Goal: Transaction & Acquisition: Purchase product/service

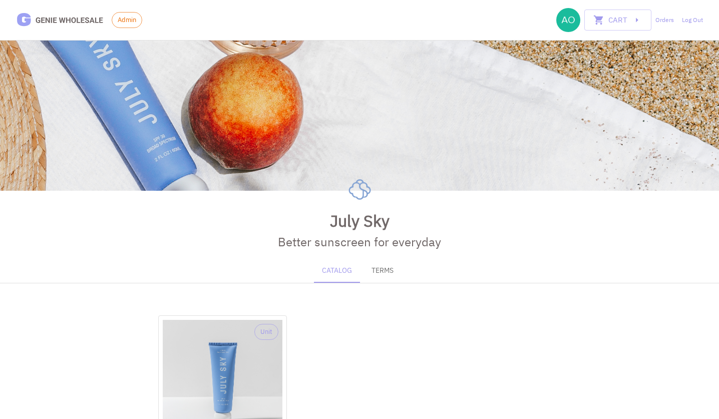
click at [424, 326] on div "Unit C-Shells SPF 30 Daily Sunscreen $16.00 (MSRP: $30.00 ) Add to cart" at bounding box center [359, 415] width 402 height 200
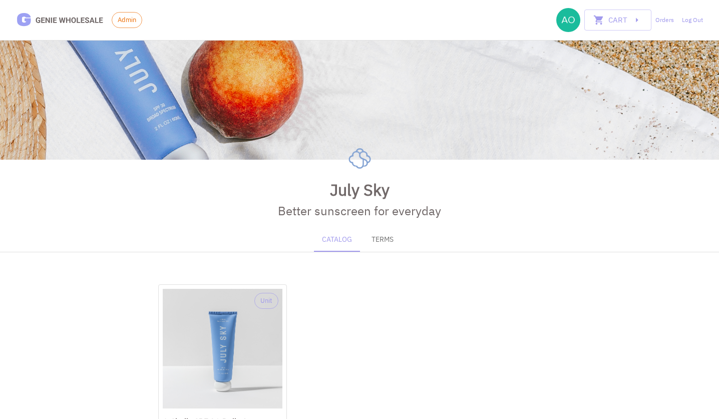
scroll to position [124, 0]
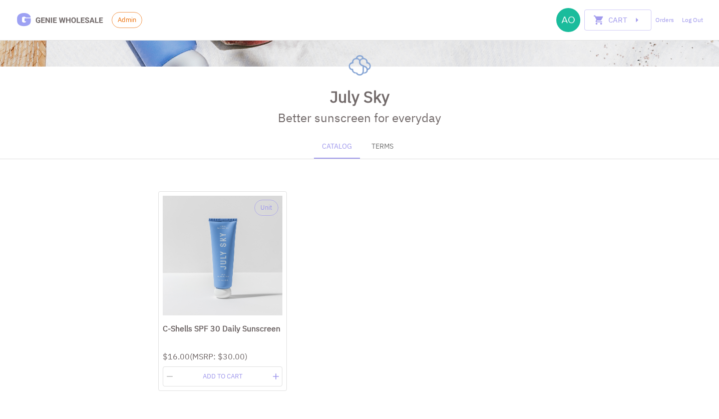
click at [373, 153] on button "Terms" at bounding box center [382, 147] width 45 height 24
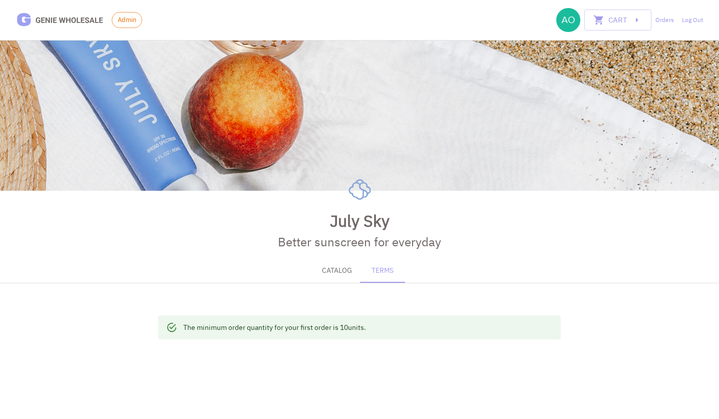
drag, startPoint x: 185, startPoint y: 327, endPoint x: 381, endPoint y: 330, distance: 196.7
click at [381, 330] on div "The minimum order quantity for your first order is 10 units." at bounding box center [359, 327] width 402 height 24
click at [339, 268] on button "Catalog" at bounding box center [337, 271] width 46 height 24
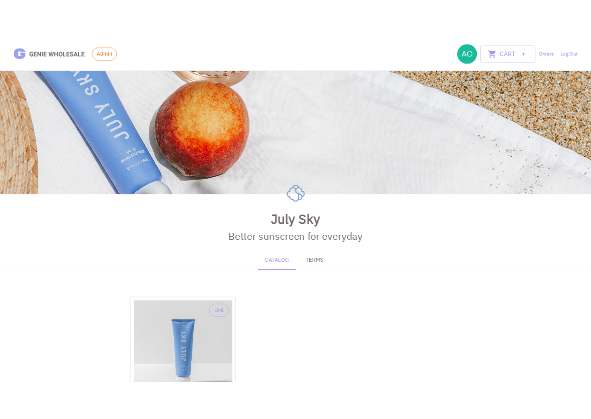
scroll to position [124, 0]
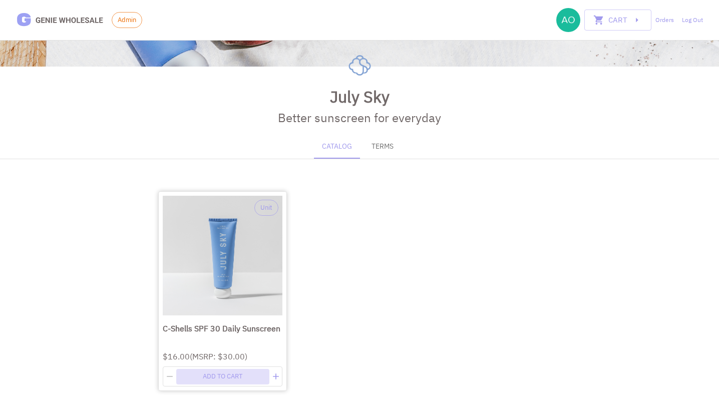
click at [230, 370] on button "Add to cart" at bounding box center [222, 377] width 93 height 16
click at [217, 378] on body "Admin Cart 1 Orders Log Out July Sky Better sunscreen for everyday Catalog Term…" at bounding box center [359, 147] width 719 height 543
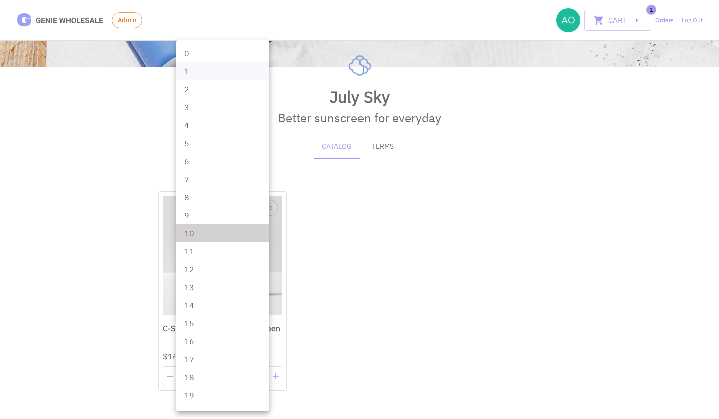
click at [225, 233] on li "10" at bounding box center [222, 233] width 93 height 18
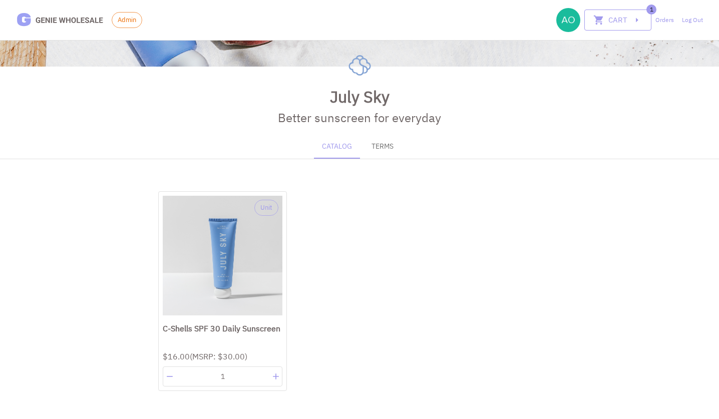
type input "**"
click at [624, 24] on button "Cart" at bounding box center [617, 20] width 67 height 21
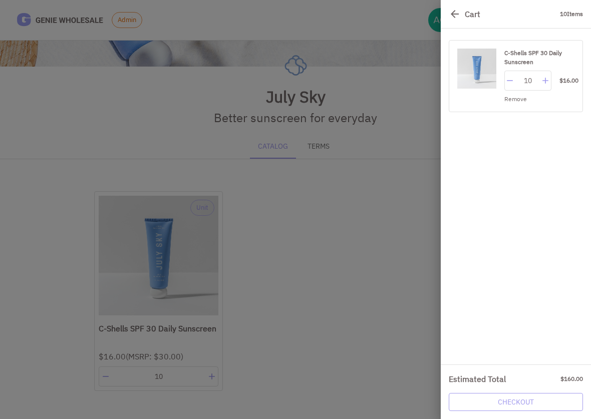
click at [516, 409] on link "Checkout" at bounding box center [515, 402] width 134 height 19
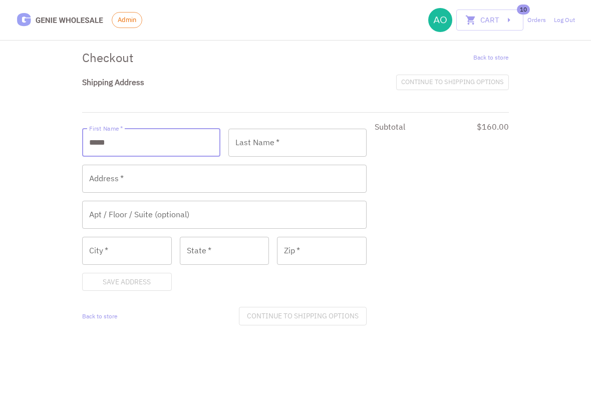
type input "*****"
click at [293, 142] on input "Last Name   *" at bounding box center [297, 143] width 138 height 28
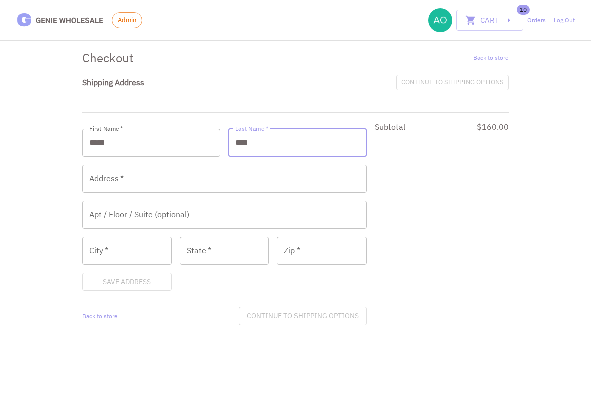
type input "****"
click at [287, 173] on input "Address   *" at bounding box center [224, 179] width 284 height 28
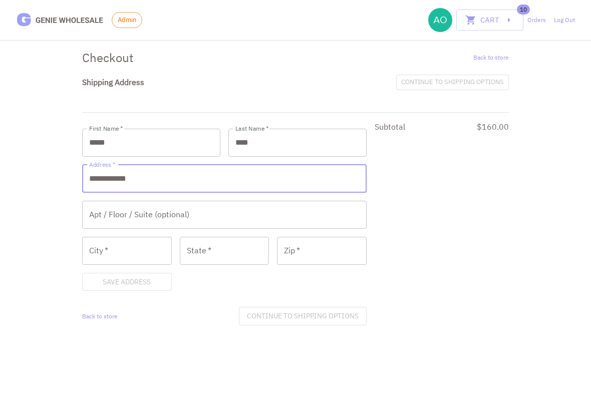
type input "**********"
click at [160, 255] on input "City   *" at bounding box center [127, 251] width 90 height 28
type input "********"
click at [217, 254] on input "State   *" at bounding box center [225, 251] width 90 height 28
type input "**"
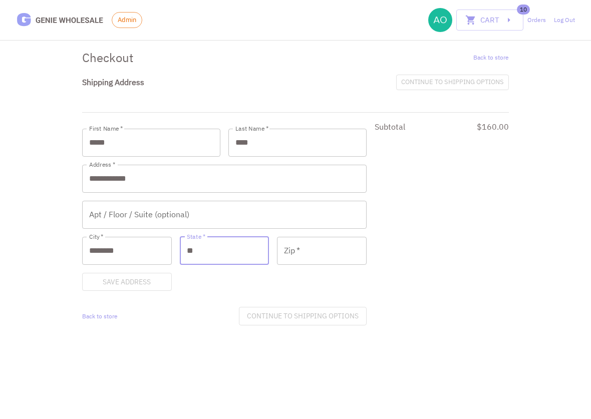
click at [326, 246] on input "Zip   *" at bounding box center [322, 251] width 90 height 28
type input "*****"
click at [120, 270] on form "**********" at bounding box center [224, 227] width 284 height 197
click at [120, 278] on button "Save Address" at bounding box center [127, 282] width 90 height 19
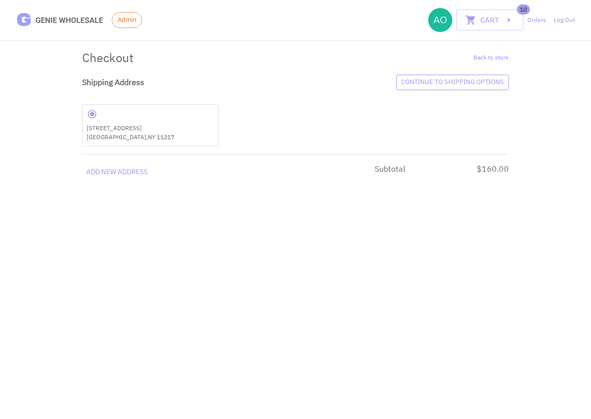
click at [440, 85] on link "Continue to shipping options" at bounding box center [452, 83] width 113 height 16
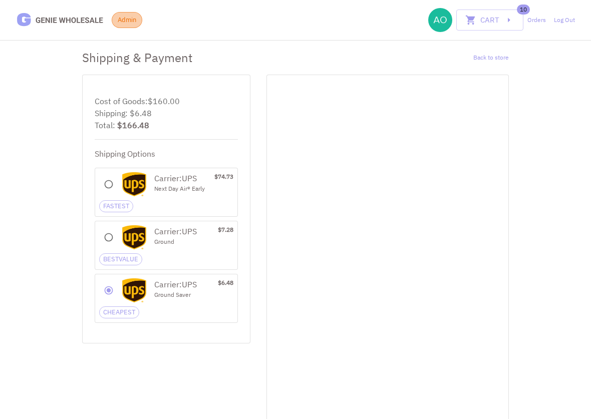
click at [122, 23] on span "Admin" at bounding box center [127, 20] width 30 height 10
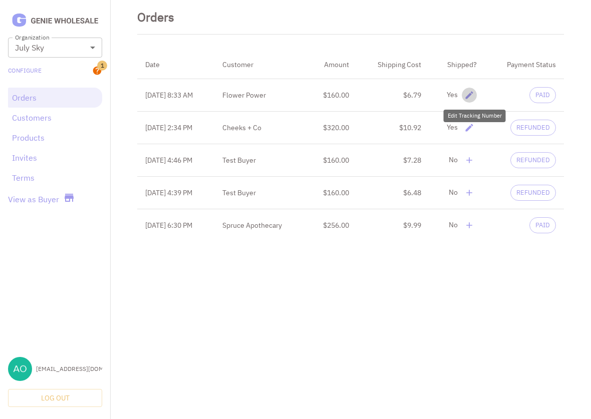
click at [473, 95] on icon "delete" at bounding box center [469, 95] width 8 height 8
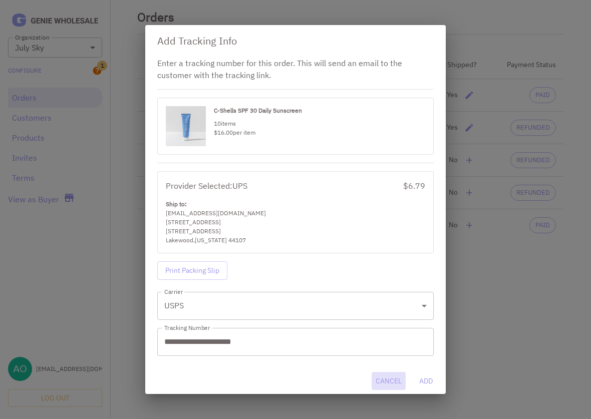
click at [377, 384] on button "Cancel" at bounding box center [388, 381] width 34 height 19
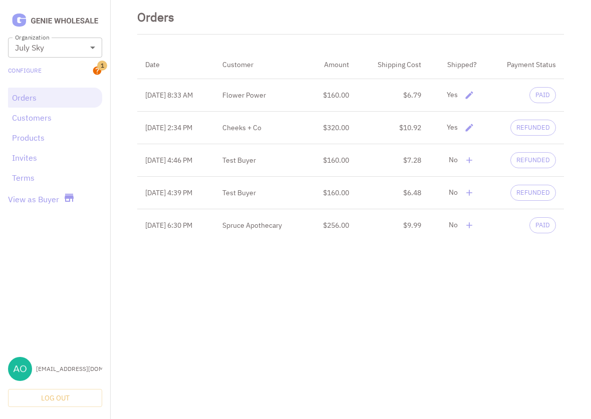
click at [527, 128] on span "REFUNDED" at bounding box center [533, 128] width 45 height 10
click at [53, 203] on link "View as Buyer" at bounding box center [33, 199] width 51 height 12
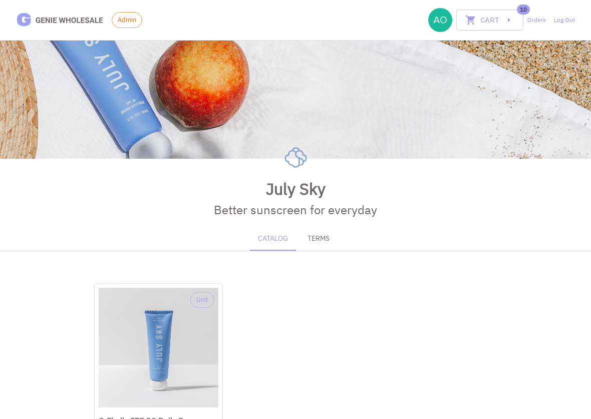
scroll to position [124, 0]
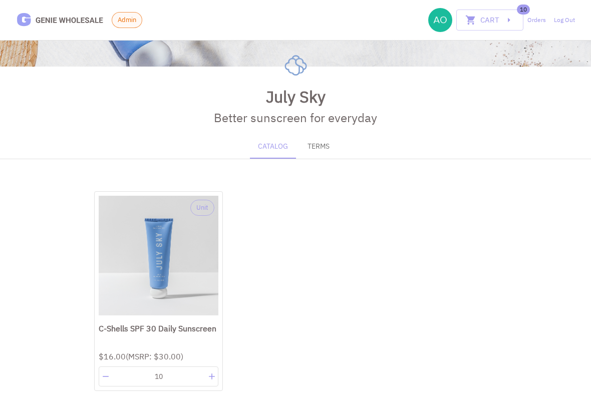
click at [124, 23] on span "Admin" at bounding box center [127, 20] width 30 height 10
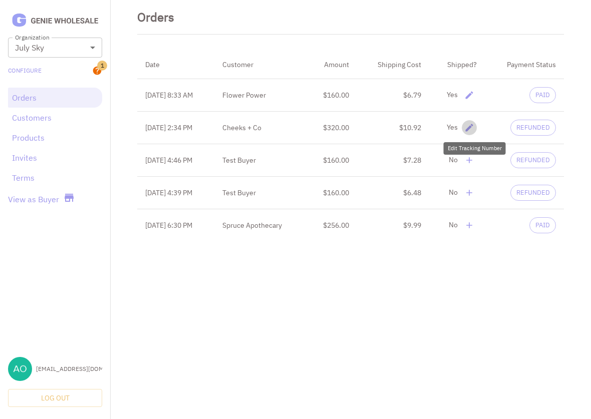
click at [472, 126] on icon "delete" at bounding box center [469, 128] width 10 height 10
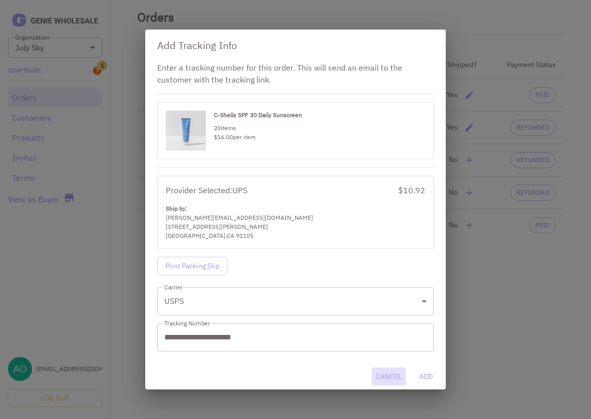
click at [396, 382] on button "Cancel" at bounding box center [388, 376] width 34 height 19
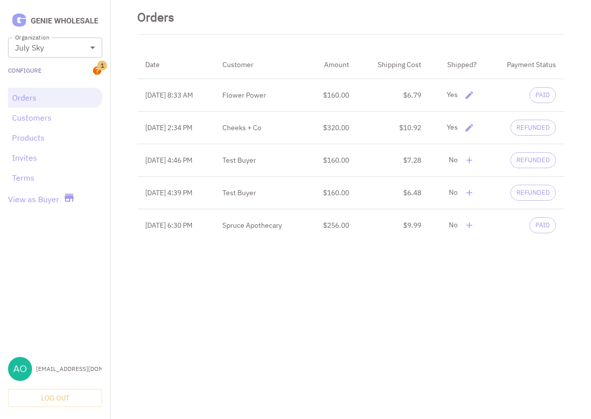
click at [27, 72] on link "Configure" at bounding box center [25, 70] width 34 height 9
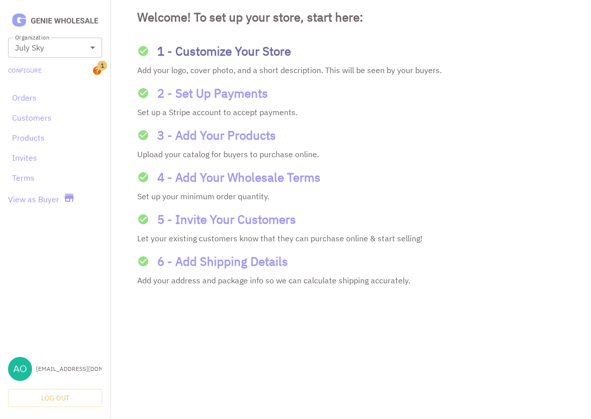
click at [184, 52] on div "1 - Customize Your Store" at bounding box center [350, 51] width 426 height 18
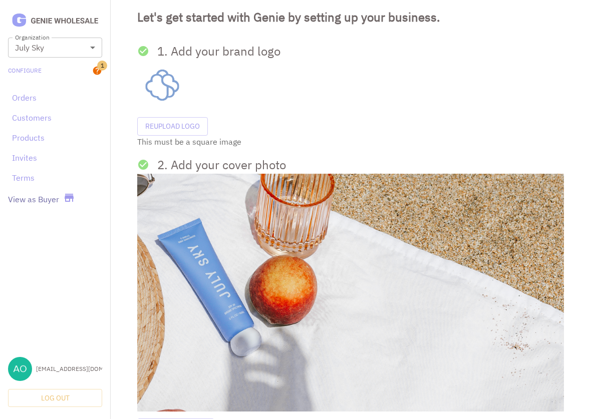
click at [46, 193] on link "View as Buyer" at bounding box center [33, 199] width 51 height 12
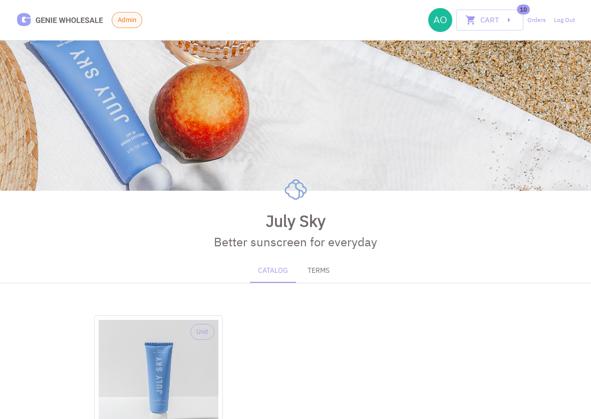
click at [125, 22] on span "Admin" at bounding box center [127, 20] width 30 height 10
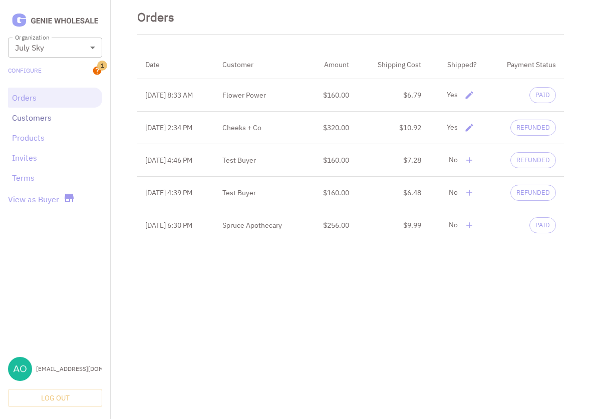
click at [43, 117] on link "Customers" at bounding box center [55, 118] width 86 height 12
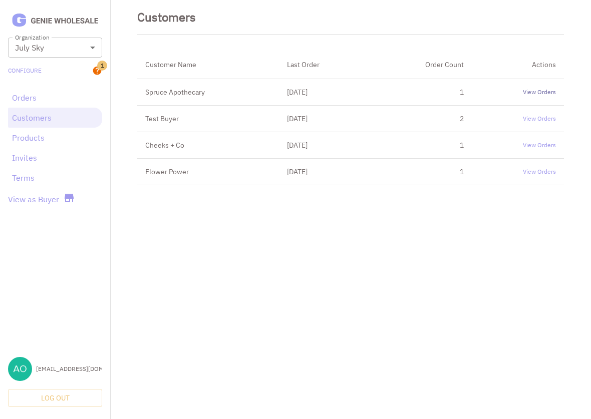
click at [541, 93] on link "View Orders" at bounding box center [517, 92] width 76 height 9
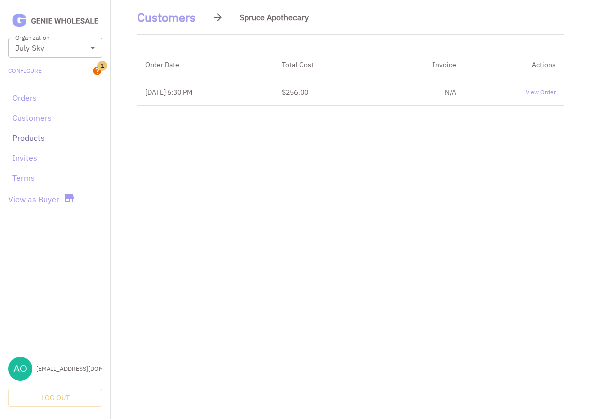
click at [44, 136] on link "Products" at bounding box center [55, 138] width 86 height 12
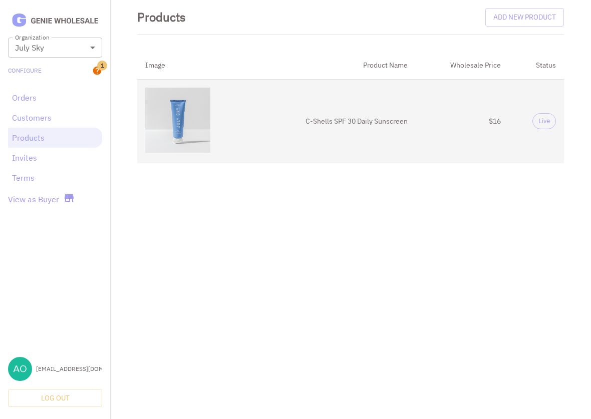
click at [375, 152] on td "C-Shells SPF 30 Daily Sunscreen" at bounding box center [332, 121] width 165 height 84
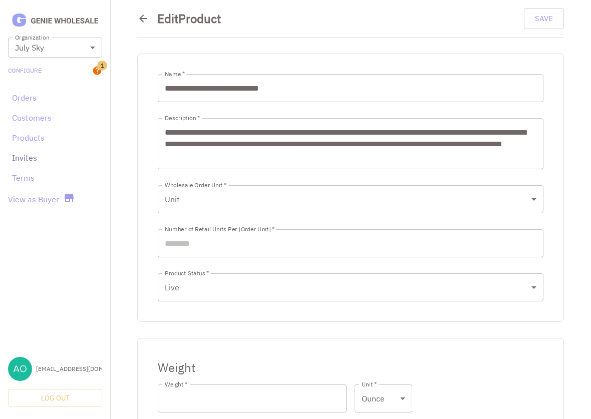
click at [17, 160] on link "Invites" at bounding box center [55, 158] width 86 height 12
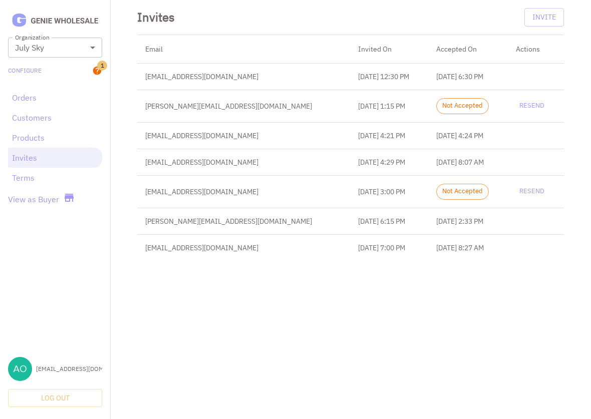
drag, startPoint x: 142, startPoint y: 252, endPoint x: 489, endPoint y: 259, distance: 347.9
click at [489, 259] on tr "[EMAIL_ADDRESS][DOMAIN_NAME] [DATE] 7:00 PM [DATE] 8:27 AM" at bounding box center [350, 247] width 426 height 27
click at [399, 269] on html "**********" at bounding box center [295, 134] width 591 height 269
click at [22, 177] on link "Terms" at bounding box center [55, 178] width 86 height 12
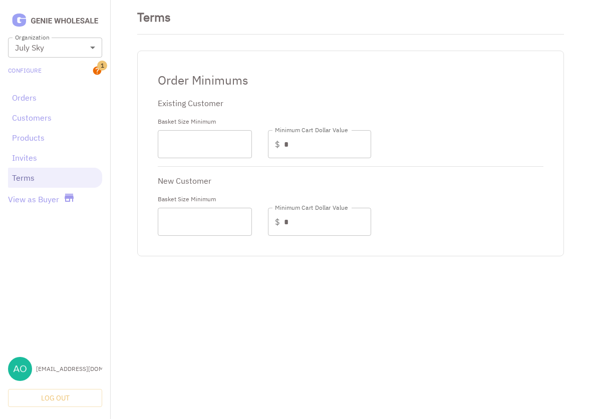
type input "**"
click at [58, 194] on link "View as Buyer" at bounding box center [33, 199] width 51 height 12
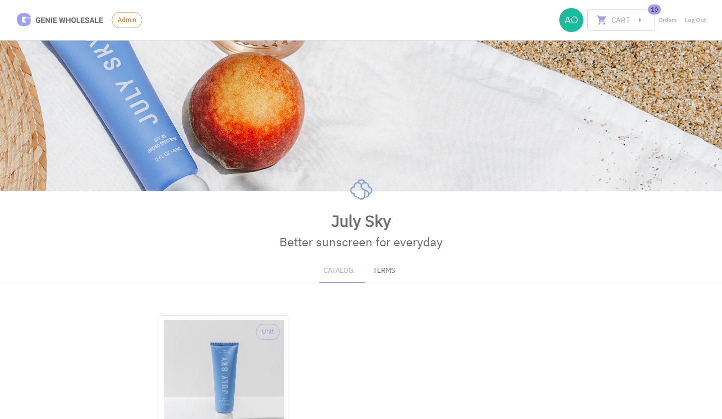
click at [130, 28] on div "Admin" at bounding box center [79, 21] width 126 height 18
click at [126, 19] on span "Admin" at bounding box center [127, 20] width 30 height 10
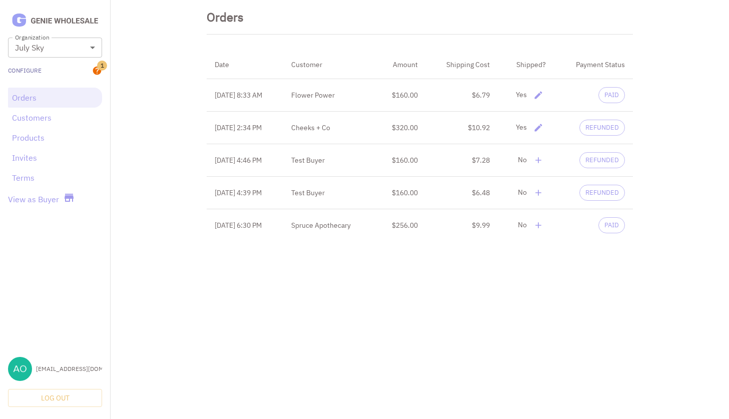
click at [35, 67] on link "Configure" at bounding box center [25, 70] width 34 height 9
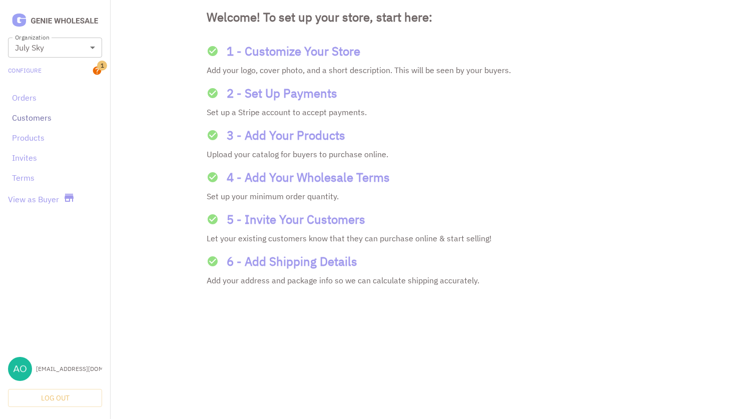
click at [38, 118] on link "Customers" at bounding box center [55, 118] width 86 height 12
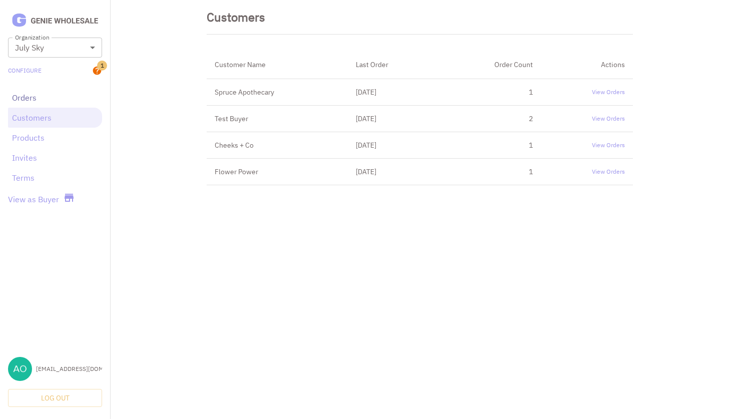
click at [38, 103] on link "Orders" at bounding box center [55, 98] width 86 height 12
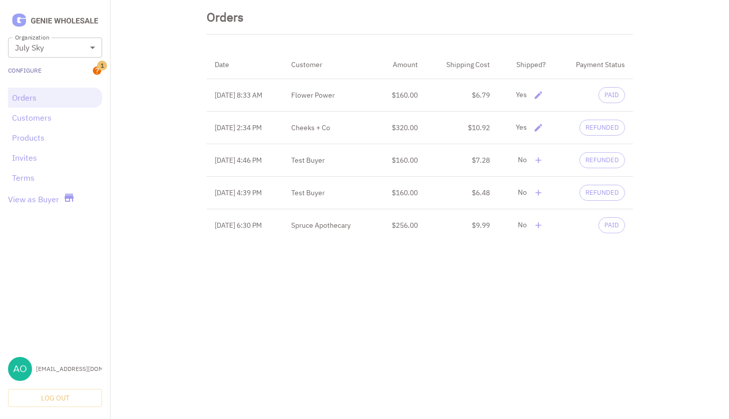
click at [36, 66] on link "Configure" at bounding box center [25, 70] width 34 height 9
